Goal: Information Seeking & Learning: Learn about a topic

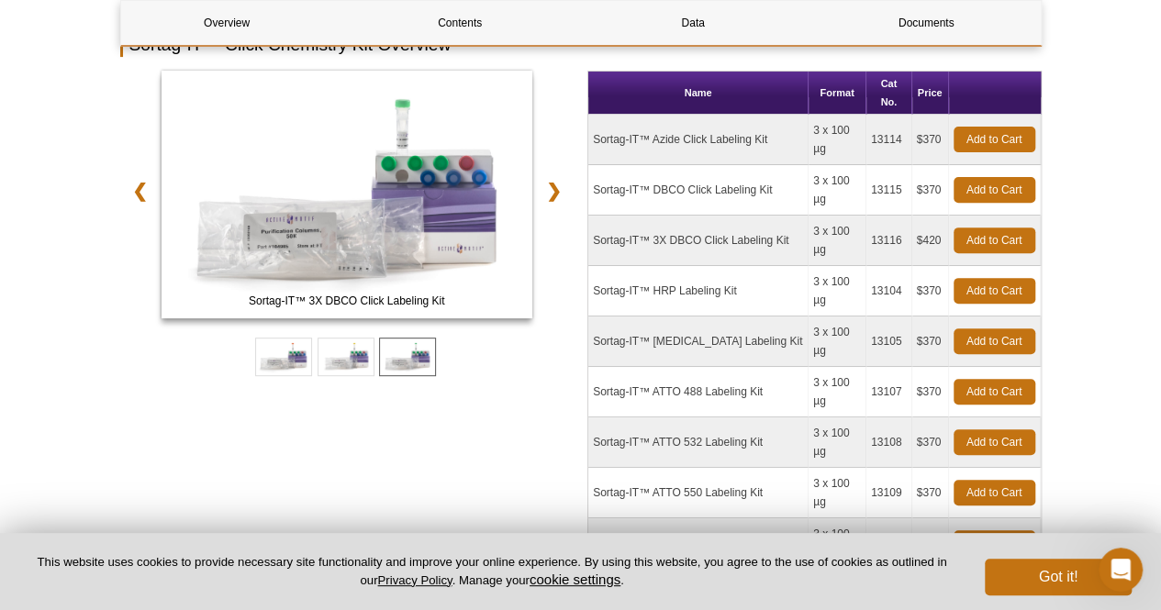
scroll to position [246, 0]
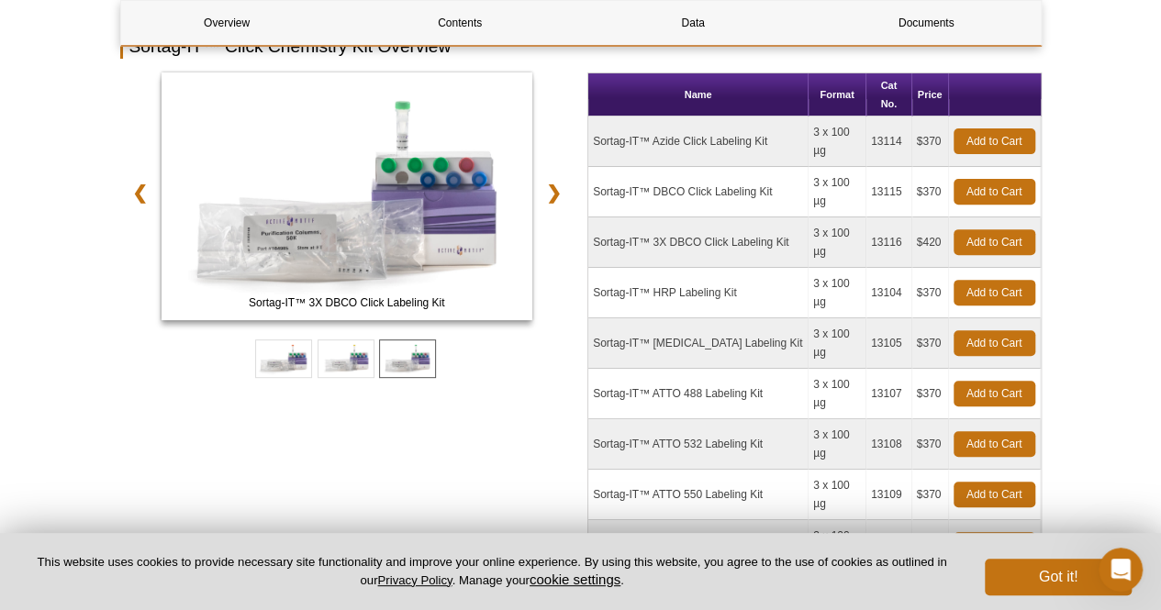
click at [698, 218] on td "Sortag-IT™ 3X DBCO Click Labeling Kit" at bounding box center [698, 243] width 220 height 50
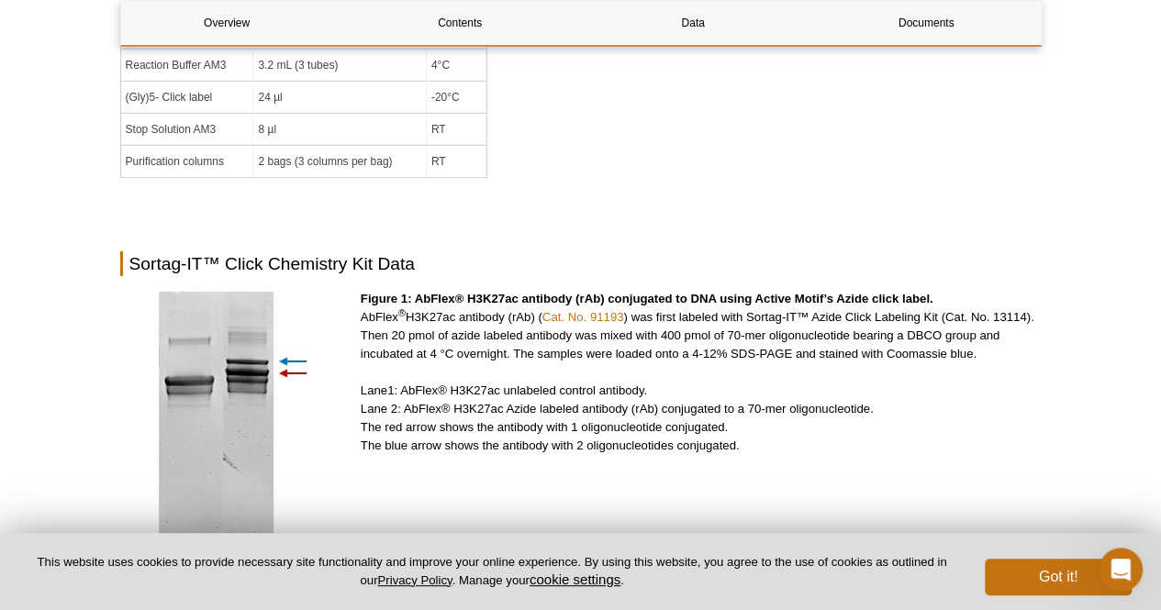
scroll to position [2813, 0]
click at [589, 309] on link "Cat. No. 91193" at bounding box center [583, 316] width 82 height 14
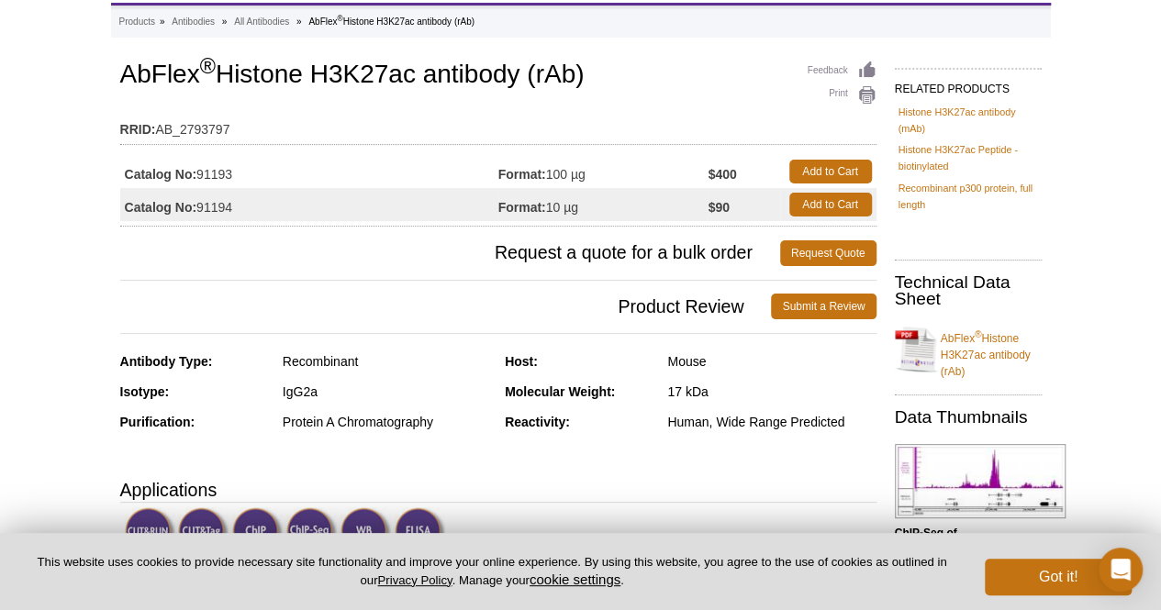
scroll to position [88, 0]
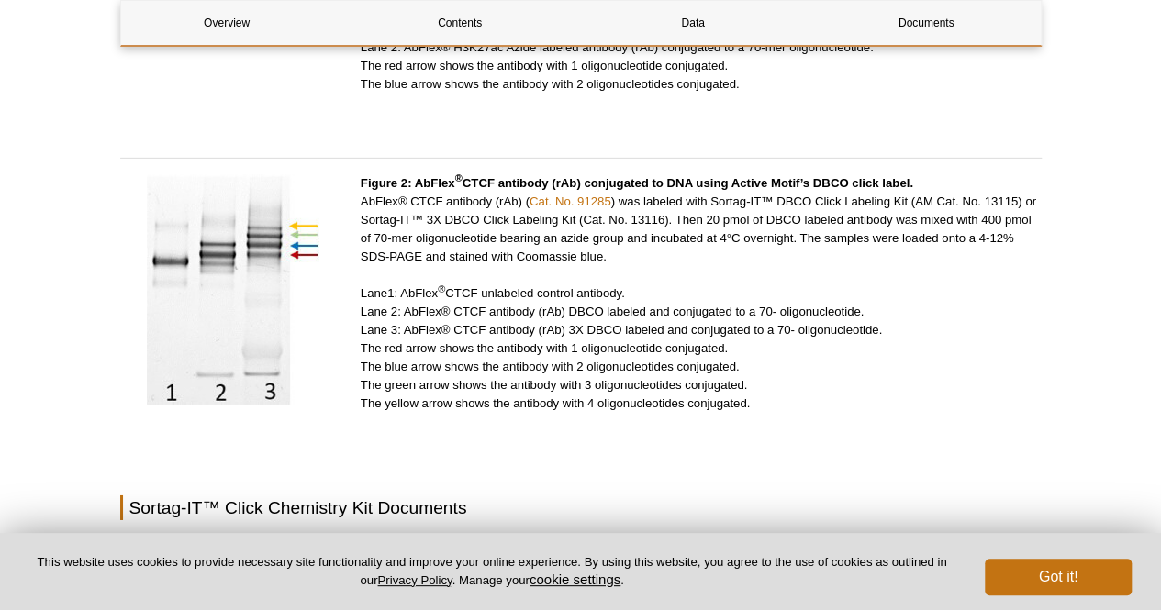
scroll to position [2820, 0]
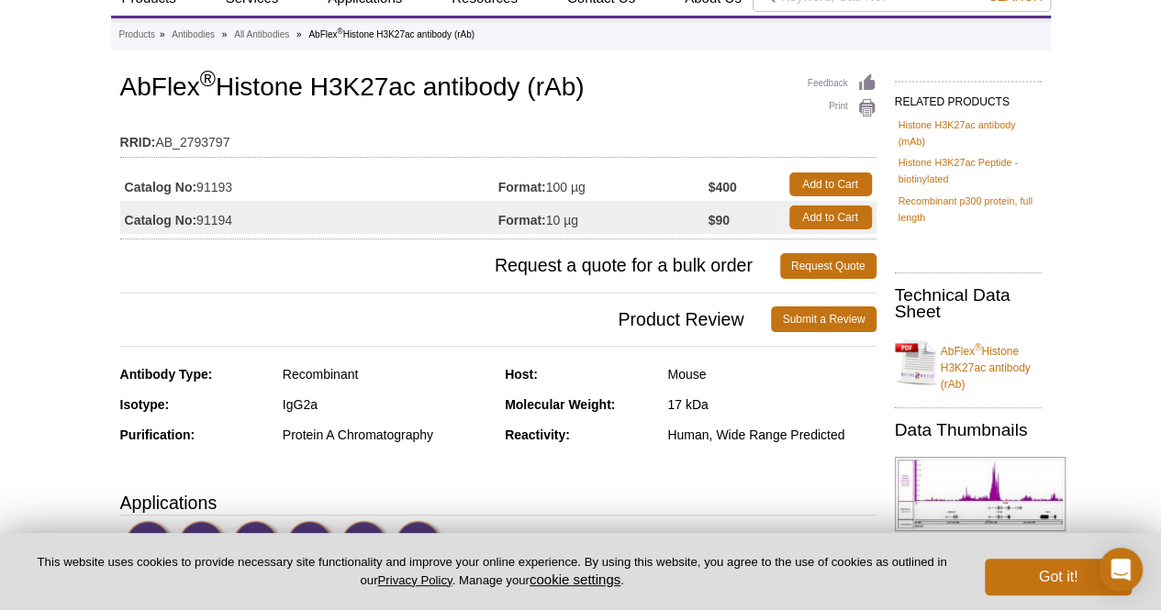
scroll to position [64, 0]
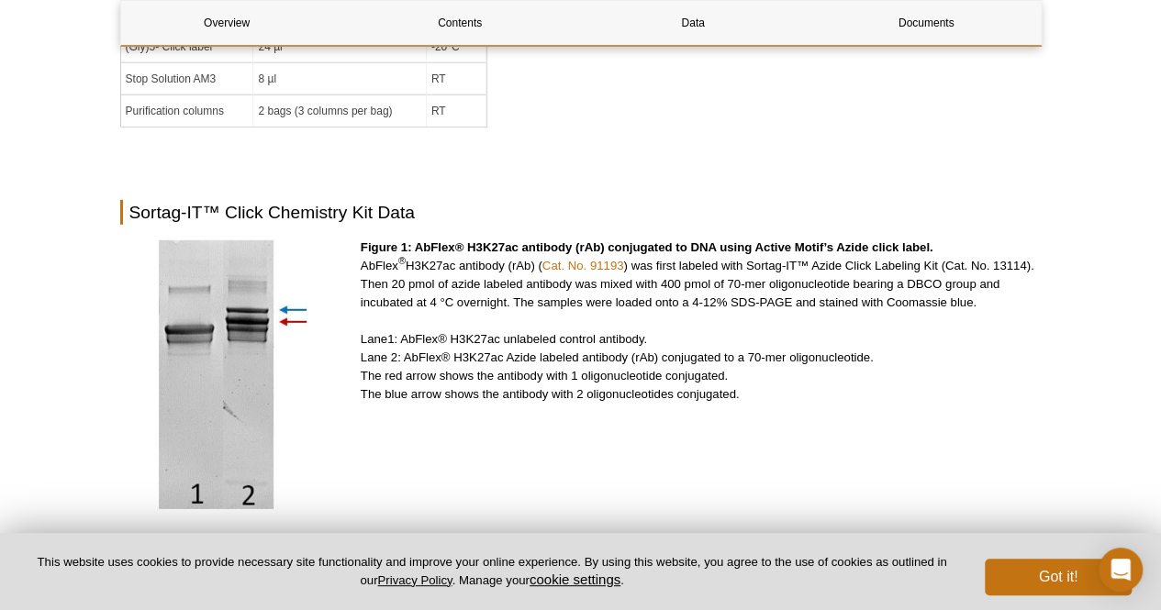
scroll to position [2485, 0]
click at [757, 240] on p "Figure 1: AbFlex® H3K27ac antibody (rAb) conjugated to DNA using Active Motif’s…" at bounding box center [701, 322] width 681 height 165
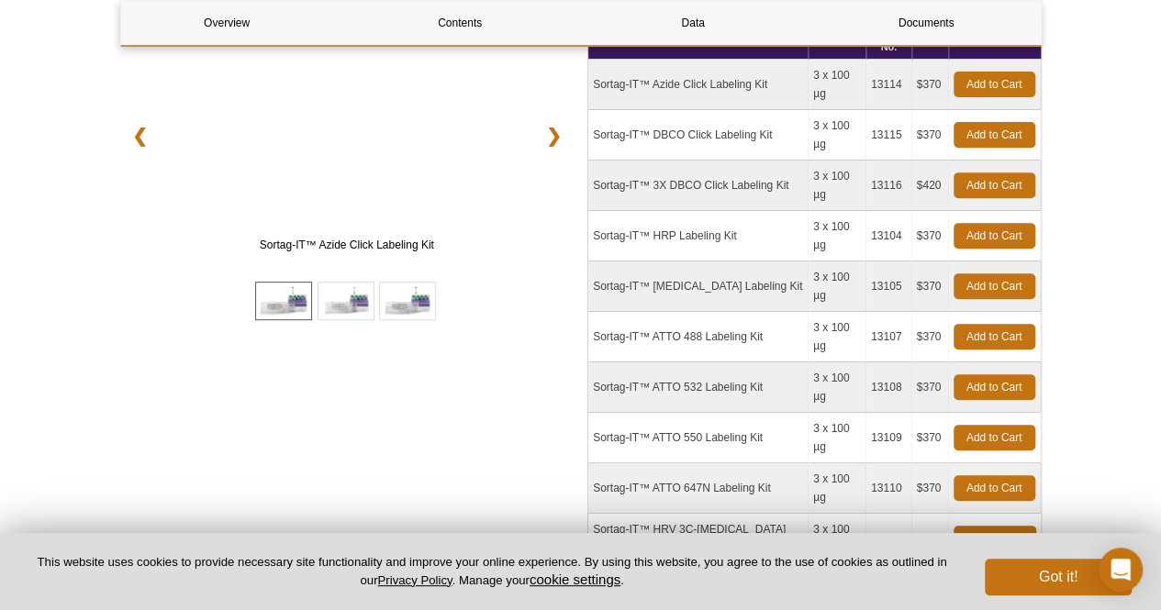
scroll to position [0, 0]
